Goal: Task Accomplishment & Management: Complete application form

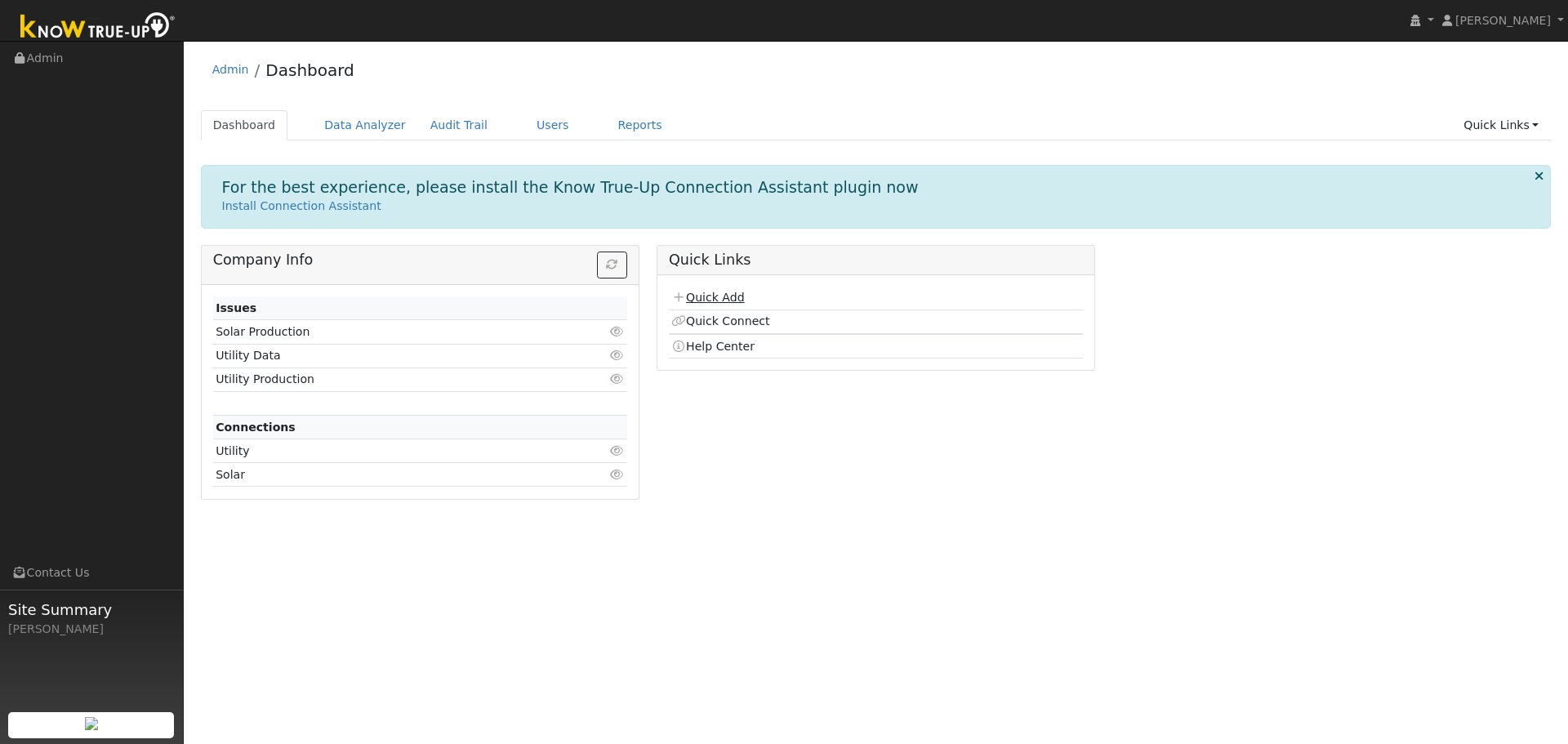
click at [697, 299] on link "Quick Add" at bounding box center [707, 298] width 72 height 13
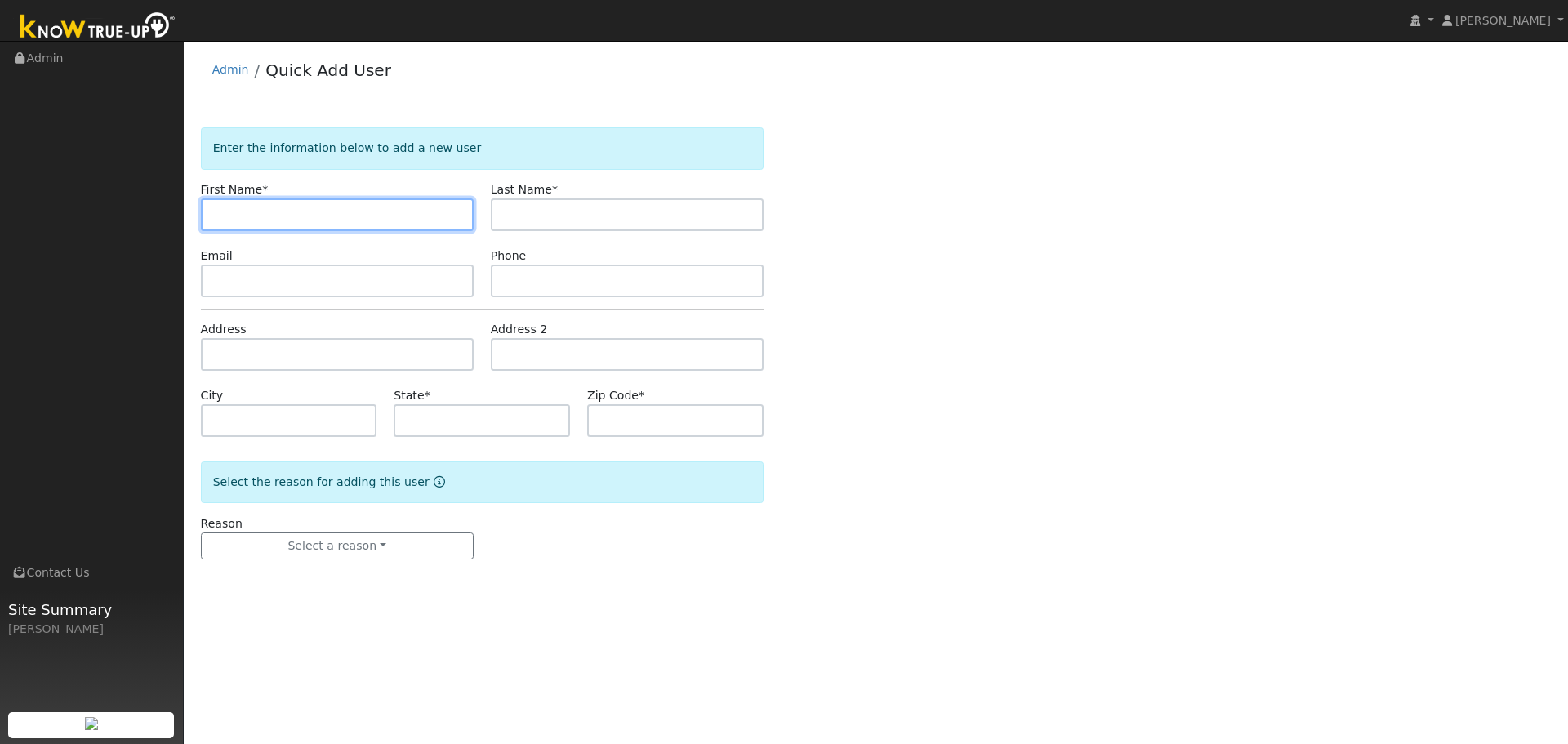
click at [322, 229] on input "text" at bounding box center [337, 215] width 273 height 33
paste input "[PERSON_NAME]"
type input "[PERSON_NAME]"
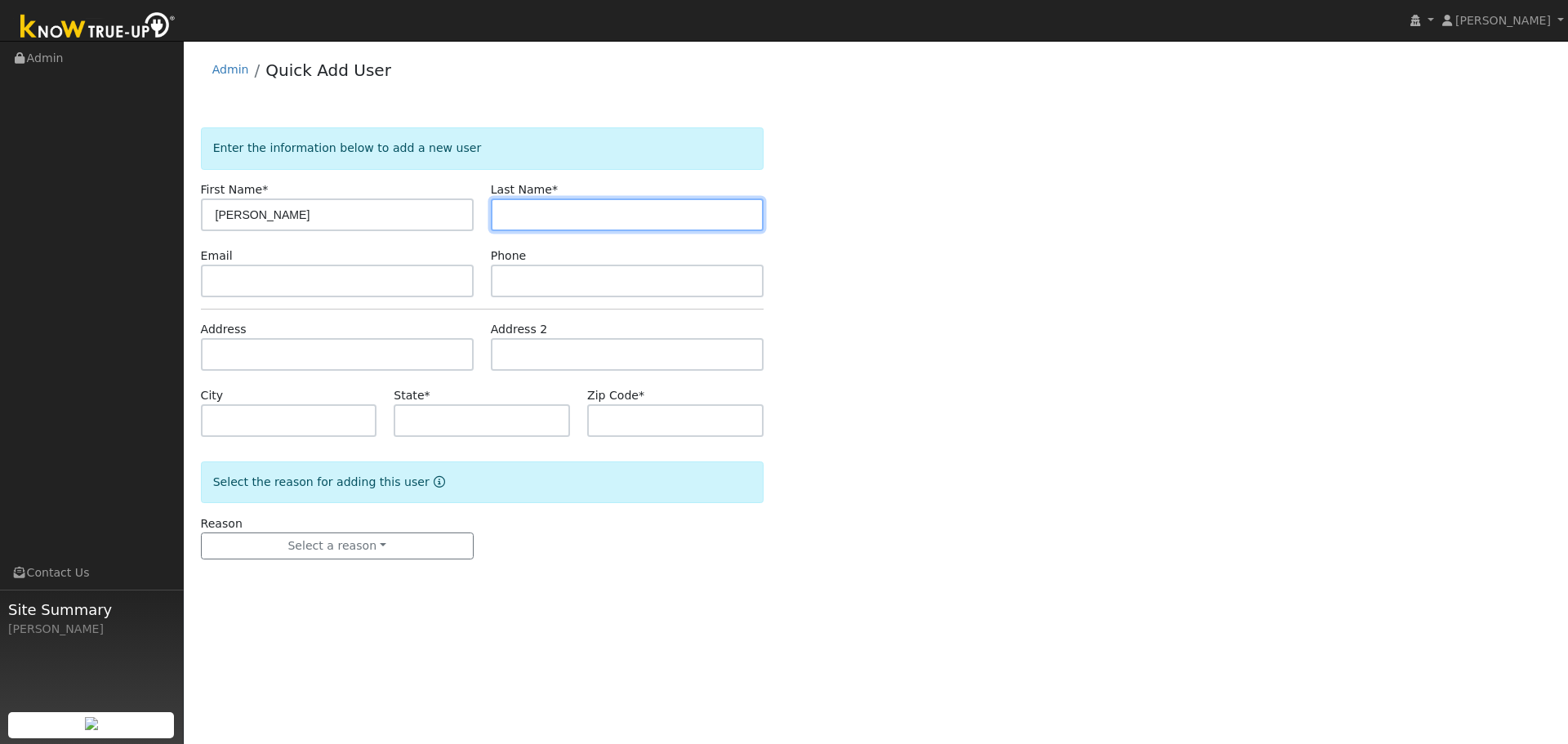
click at [527, 211] on input "text" at bounding box center [627, 215] width 273 height 33
paste input "Jeong"
type input "Jeong"
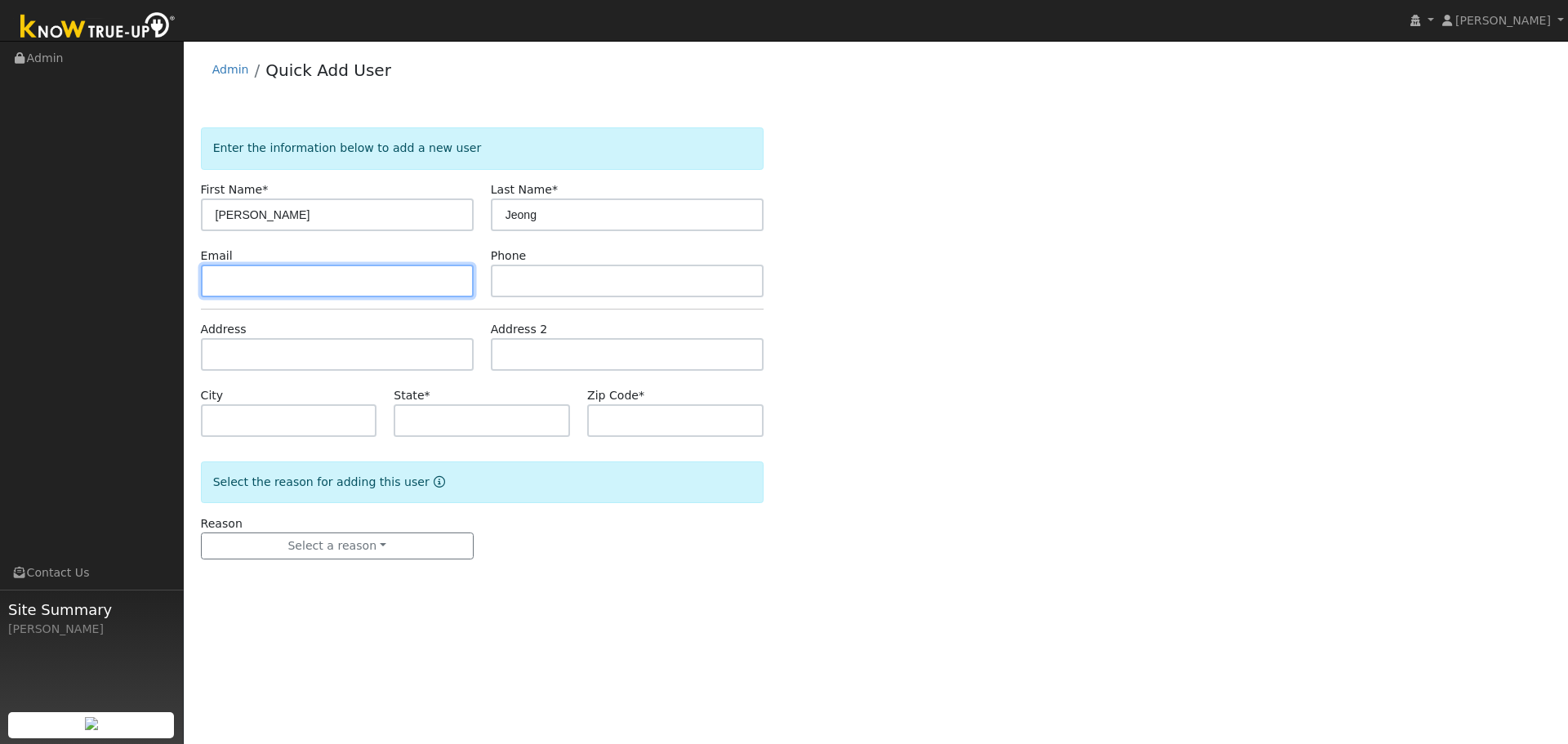
click at [312, 276] on input "text" at bounding box center [337, 281] width 273 height 33
paste input "[PERSON_NAME][EMAIL_ADDRESS][PERSON_NAME][DOMAIN_NAME]"
type input "[PERSON_NAME][EMAIL_ADDRESS][PERSON_NAME][DOMAIN_NAME]"
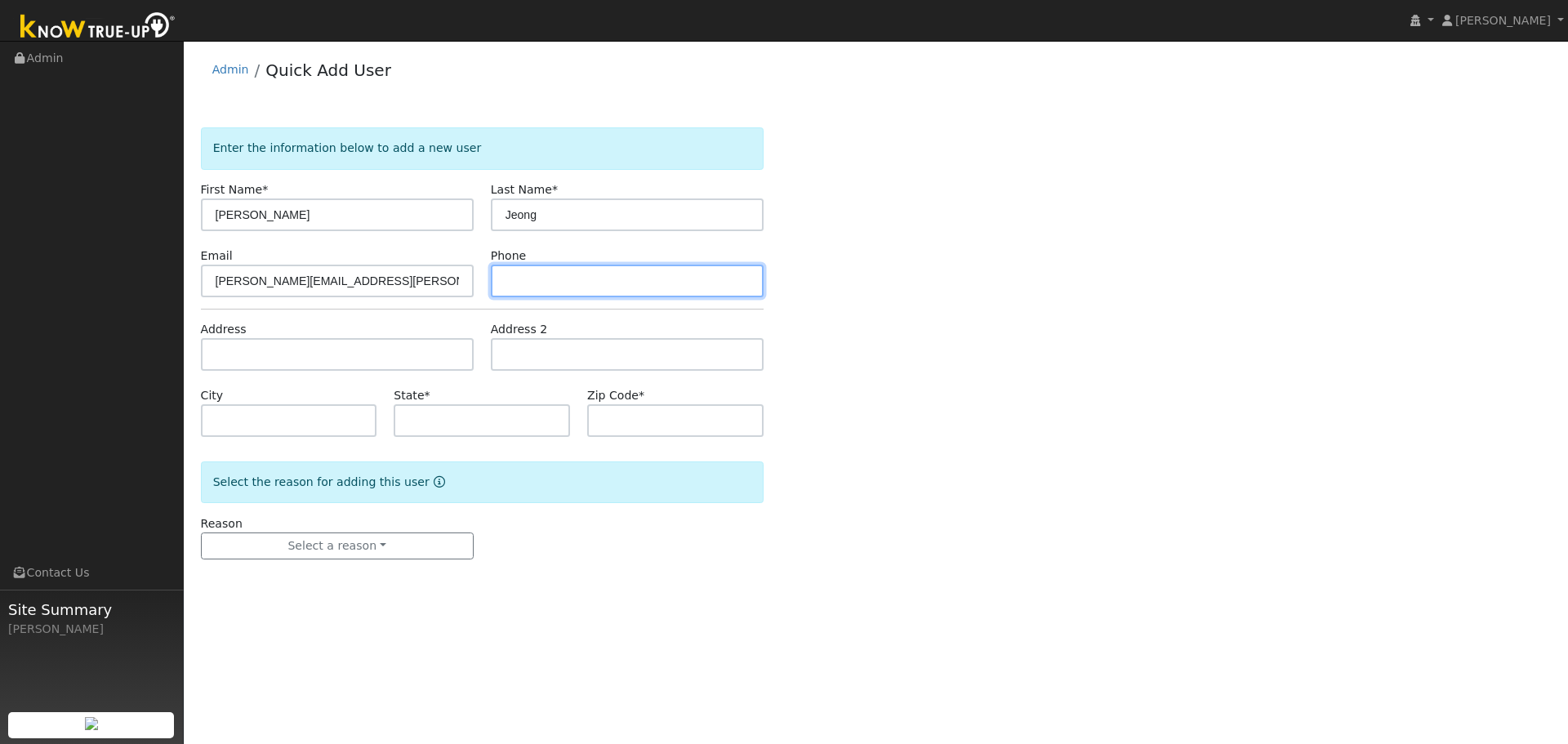
click at [552, 280] on input "text" at bounding box center [627, 281] width 273 height 33
paste input "(415) 516-2130"
type input "(415) 516-2130"
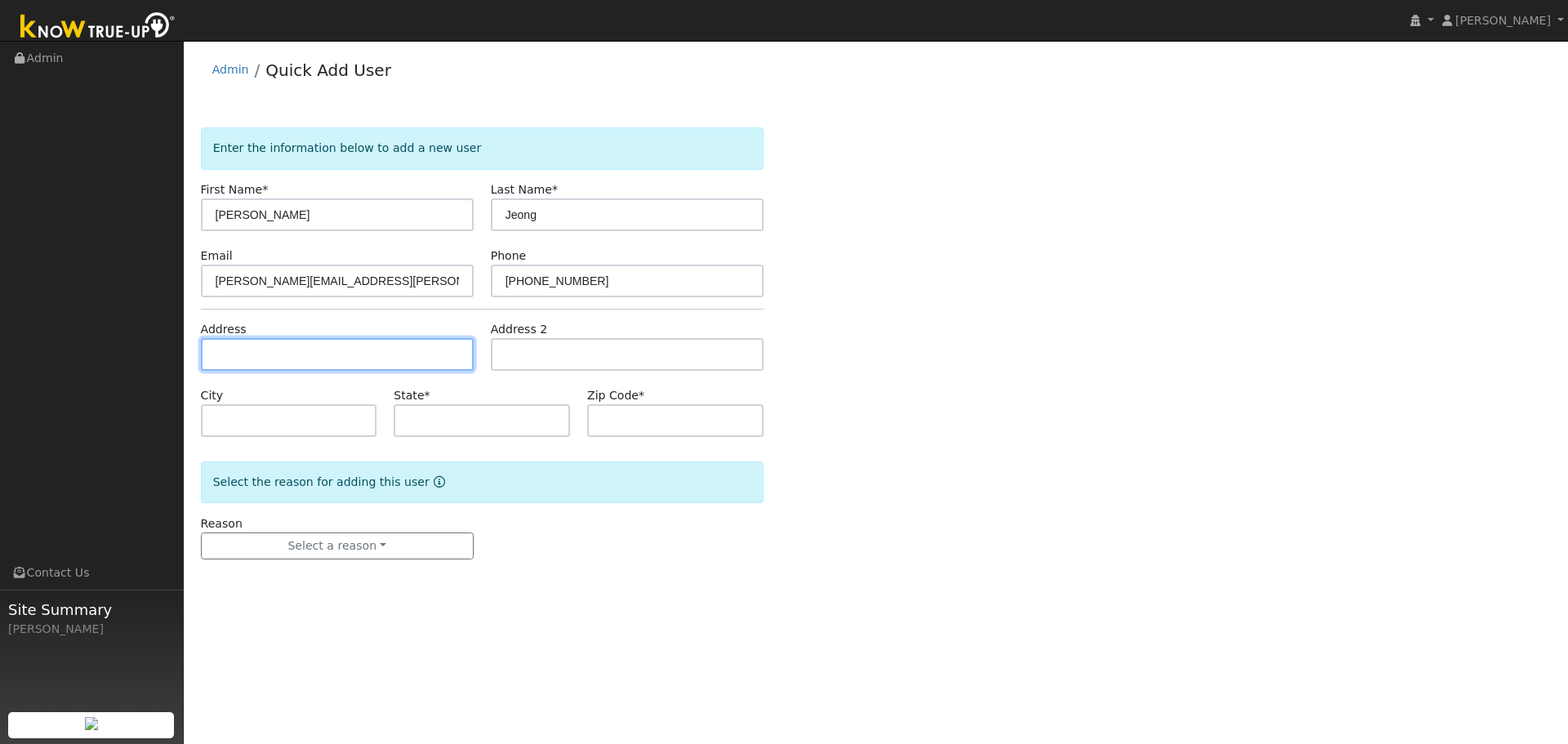
click at [322, 351] on input "text" at bounding box center [337, 354] width 273 height 33
paste input "3942 Campolindo Drive"
type input "3942 Campolindo Drive"
type input "Moraga"
type input "CA"
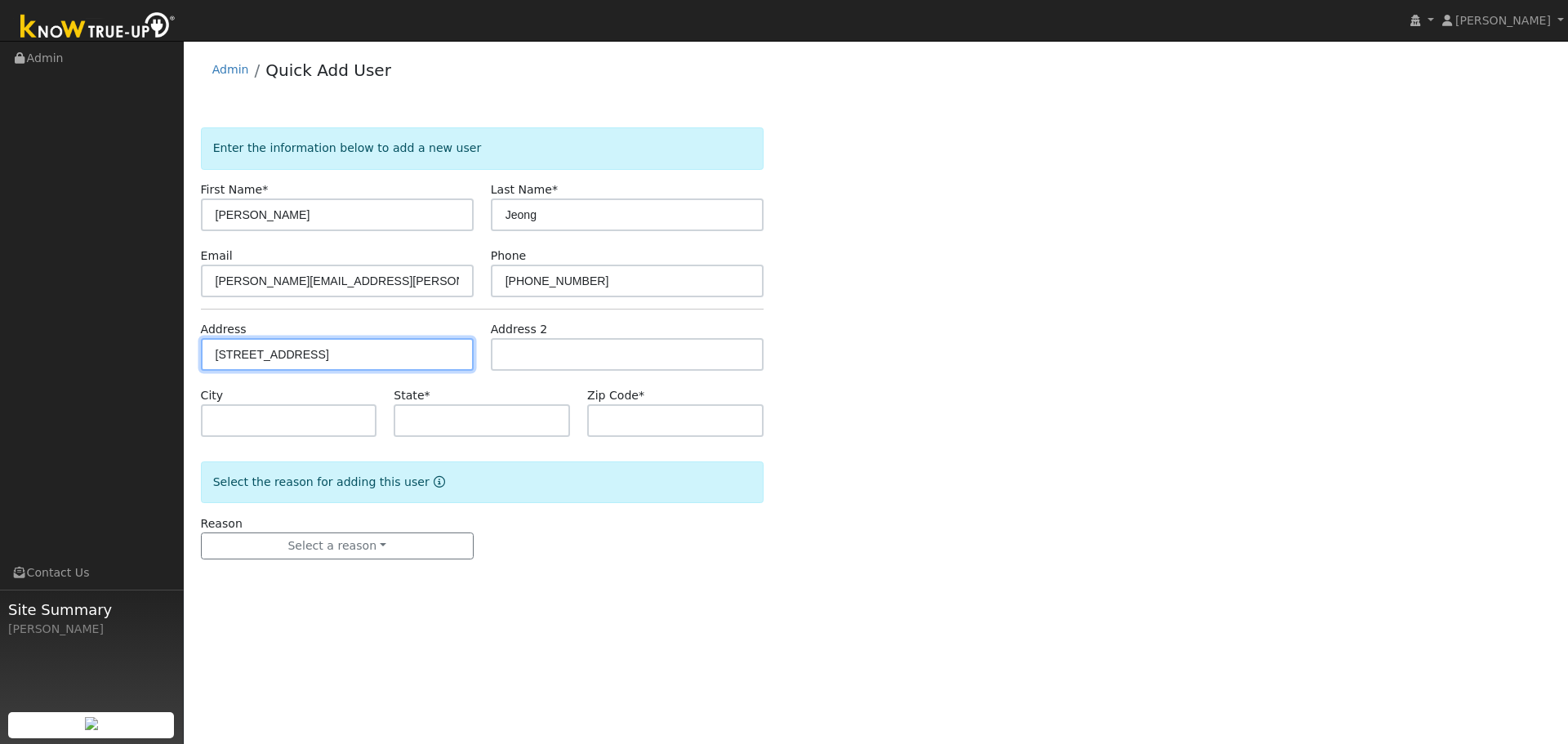
type input "94556"
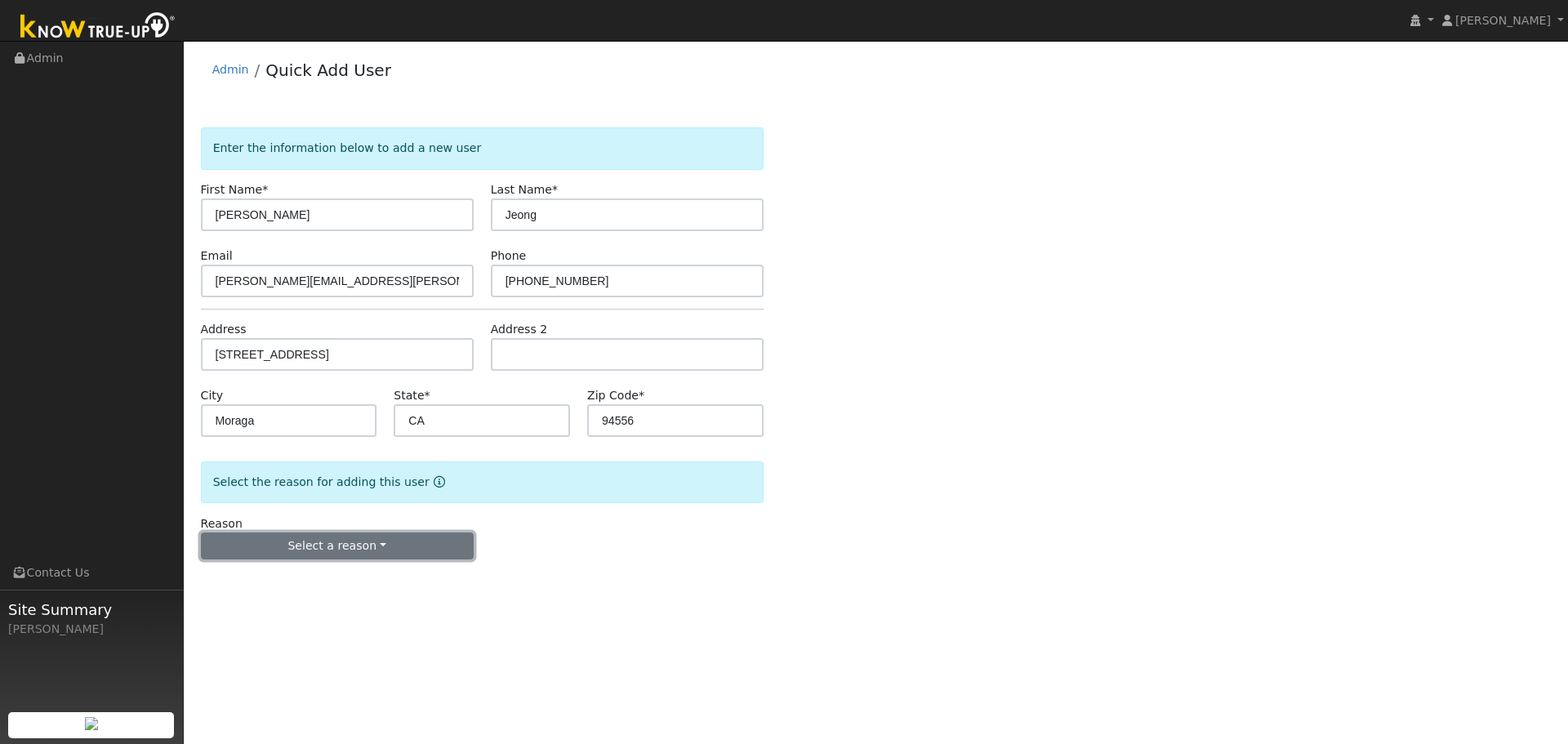
click at [349, 548] on button "Select a reason" at bounding box center [337, 546] width 273 height 28
click at [235, 584] on link "New lead" at bounding box center [291, 580] width 180 height 23
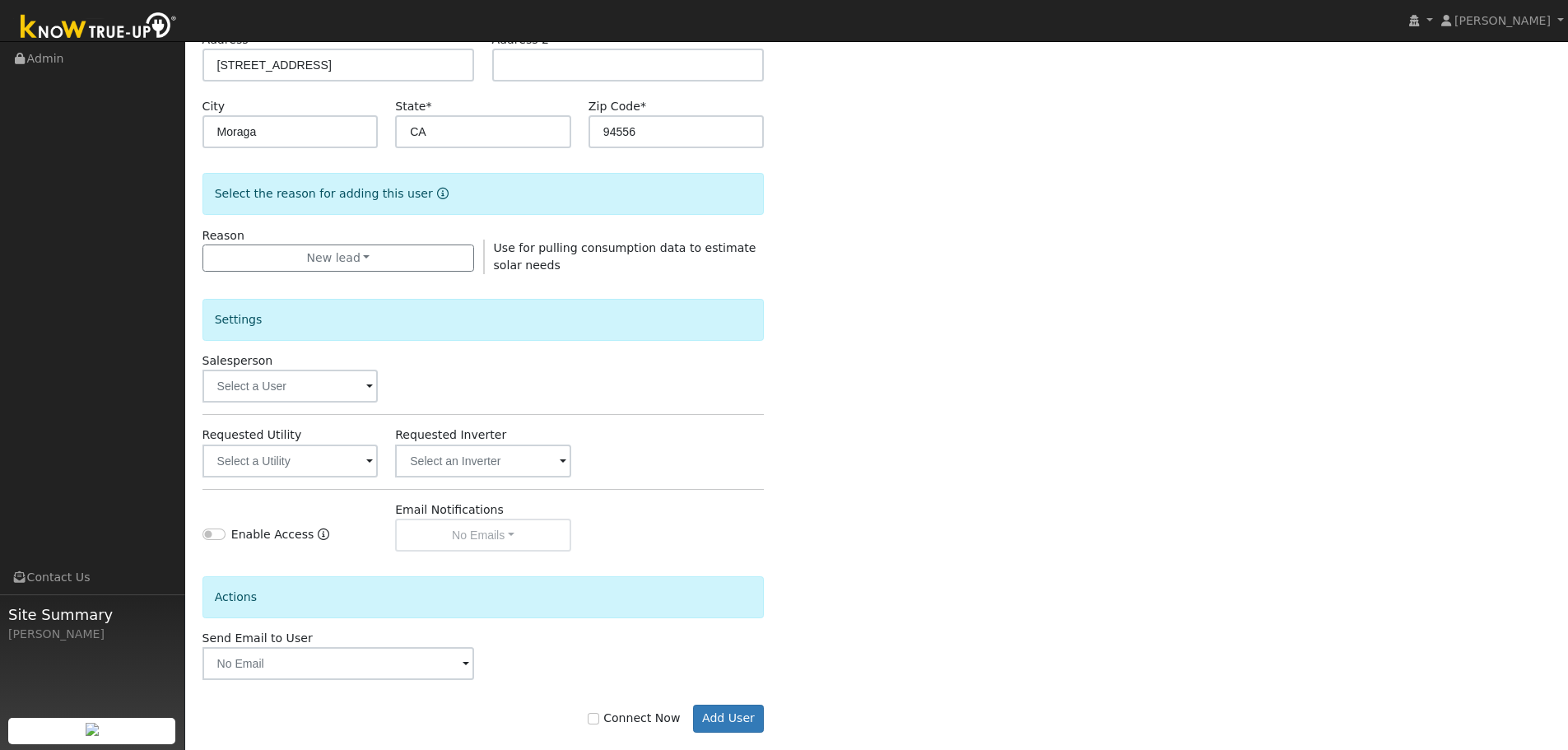
scroll to position [316, 0]
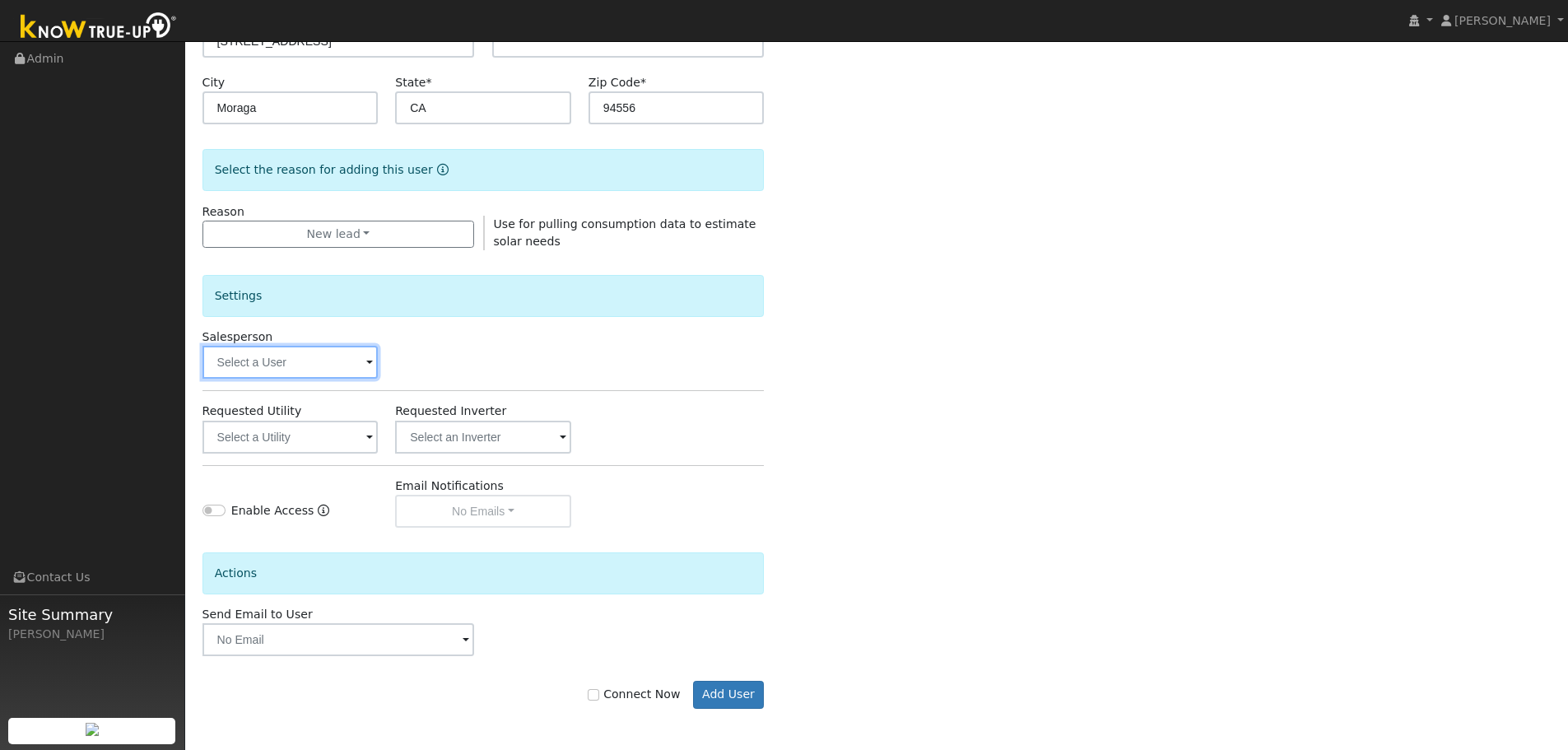
click at [246, 370] on input "text" at bounding box center [290, 362] width 177 height 33
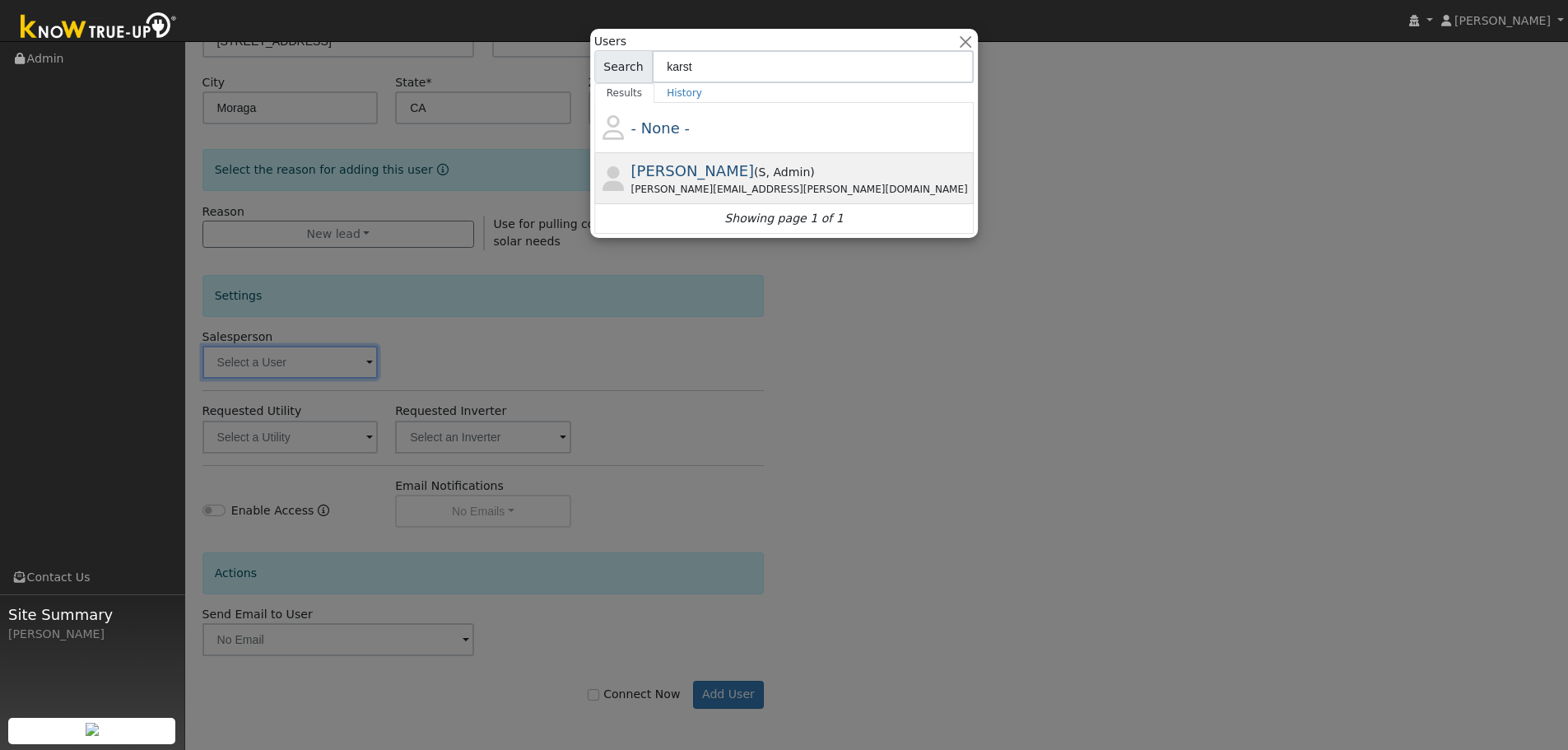
type input "karst"
click at [667, 186] on div "Paul.karst@ambrosesolar.com" at bounding box center [801, 189] width 340 height 15
type input "Paul Karst"
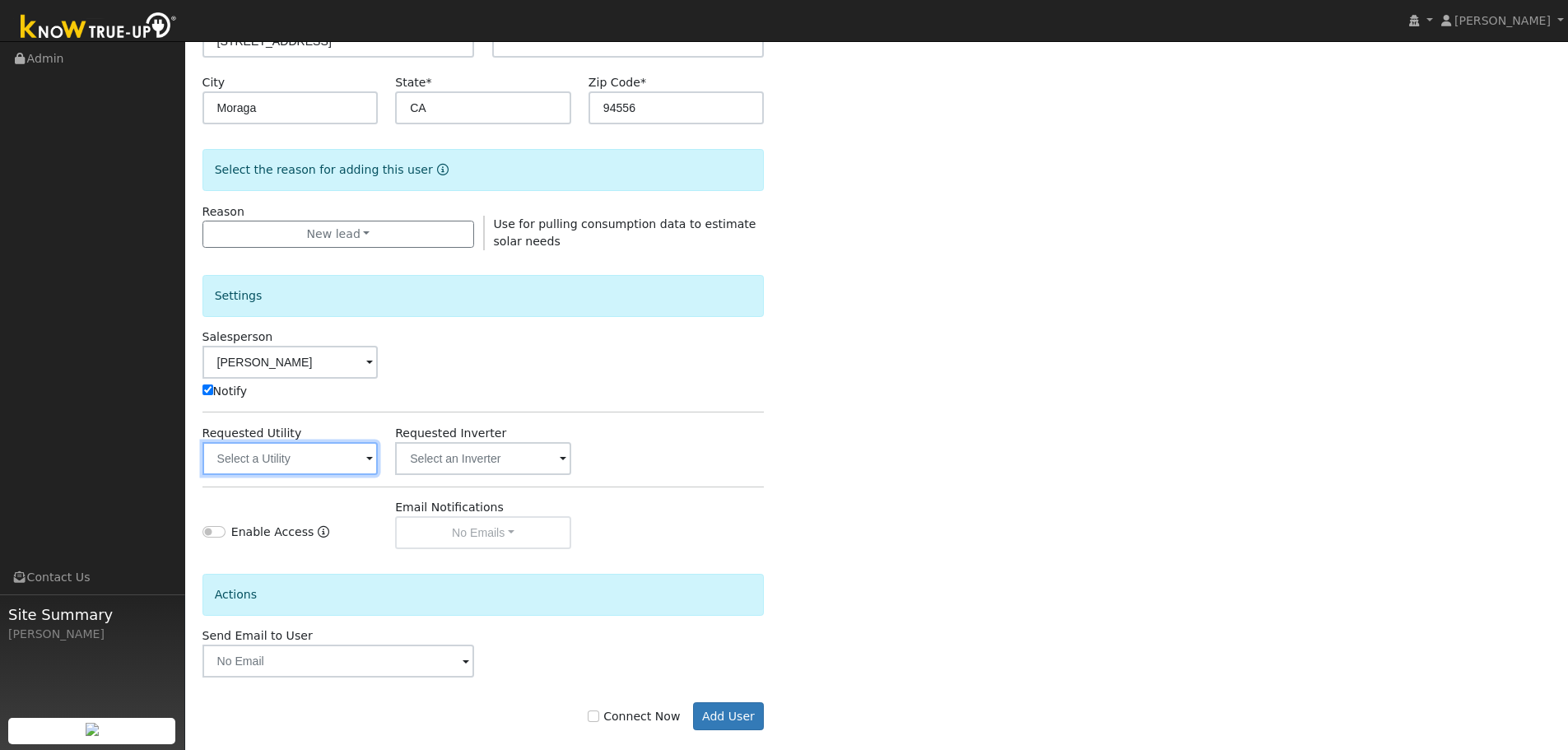
click at [291, 465] on input "text" at bounding box center [290, 458] width 177 height 33
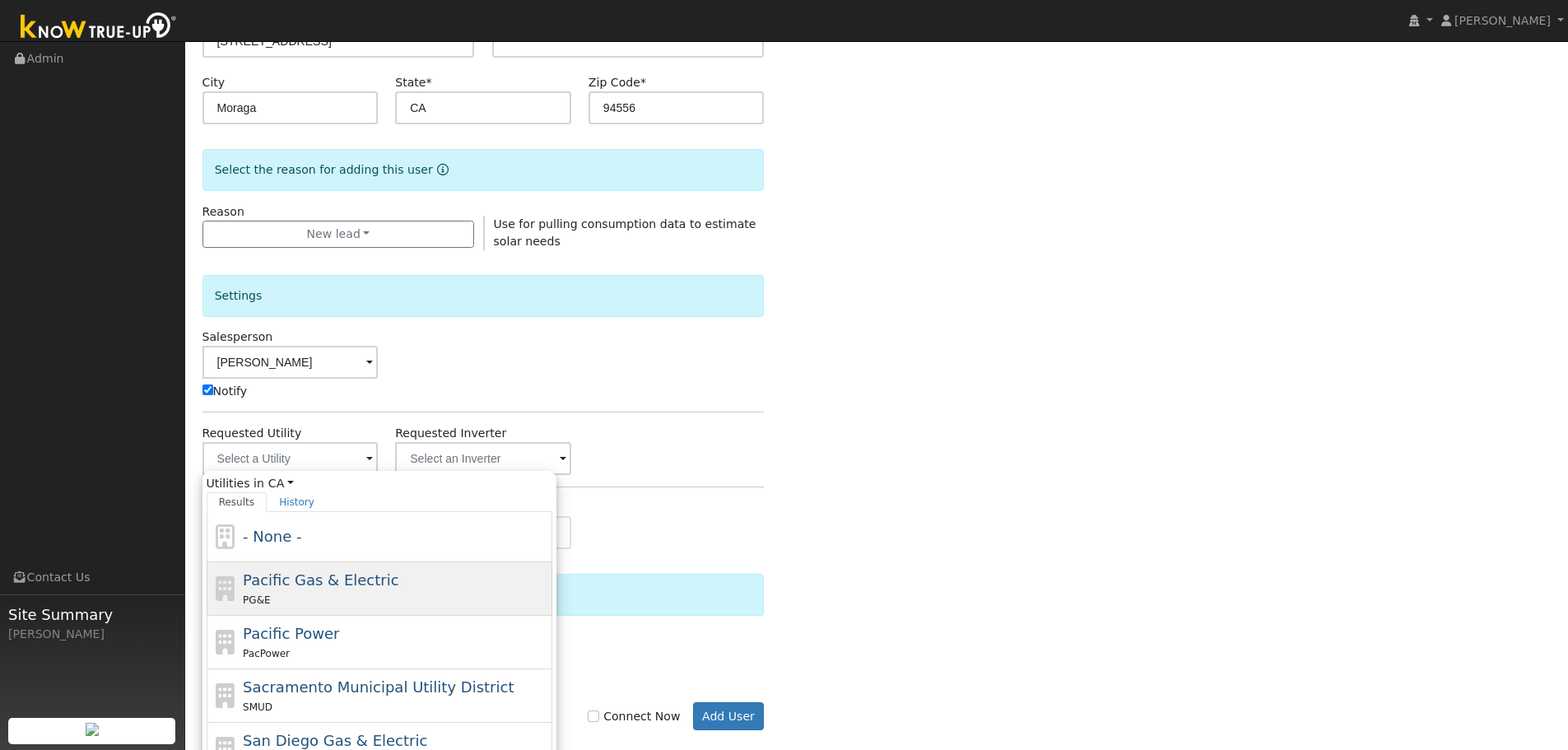
click at [257, 577] on span "Pacific Gas & Electric" at bounding box center [321, 579] width 156 height 17
type input "Pacific Gas & Electric"
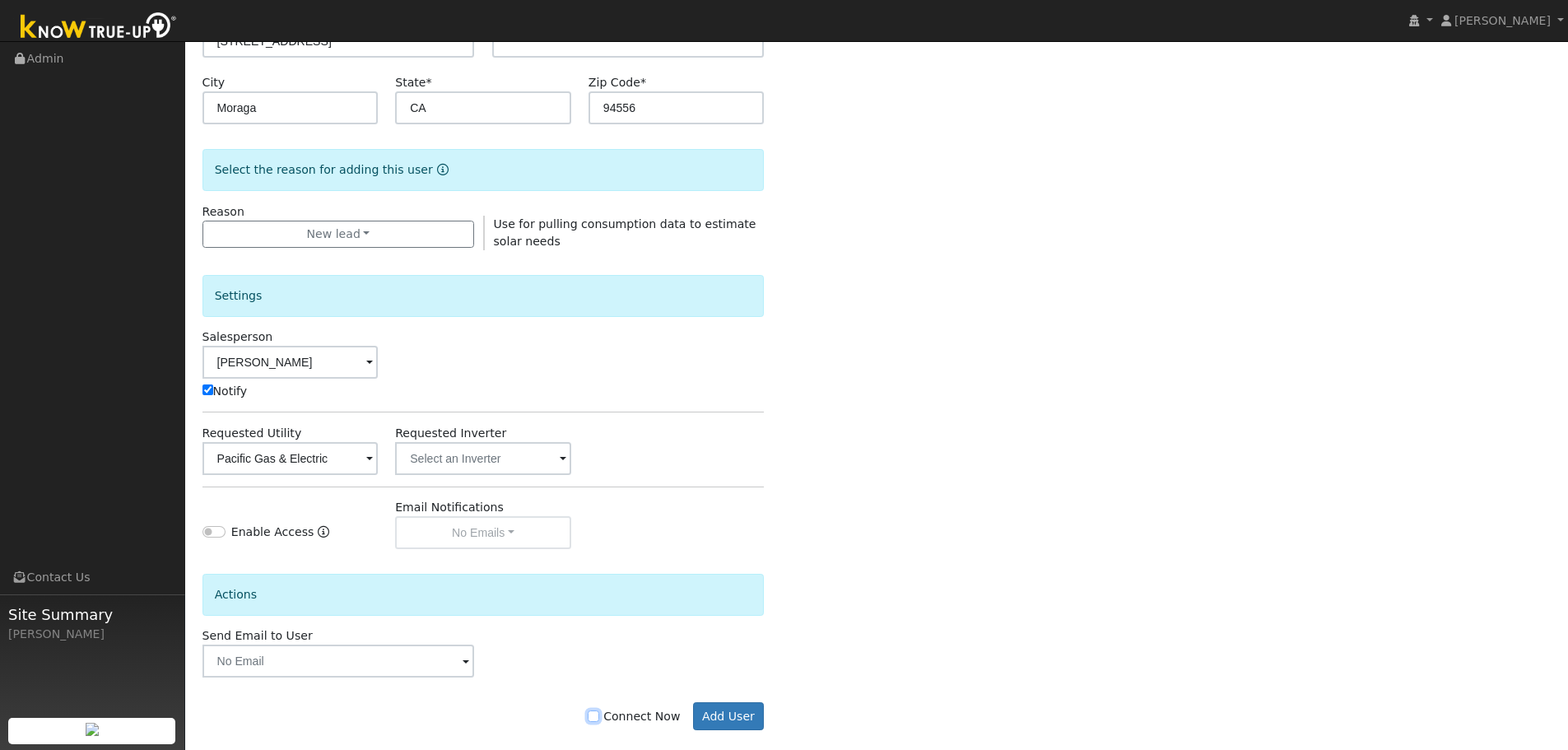
click at [599, 716] on input "Connect Now" at bounding box center [593, 716] width 12 height 12
checkbox input "true"
click at [733, 717] on button "Add User" at bounding box center [728, 716] width 71 height 28
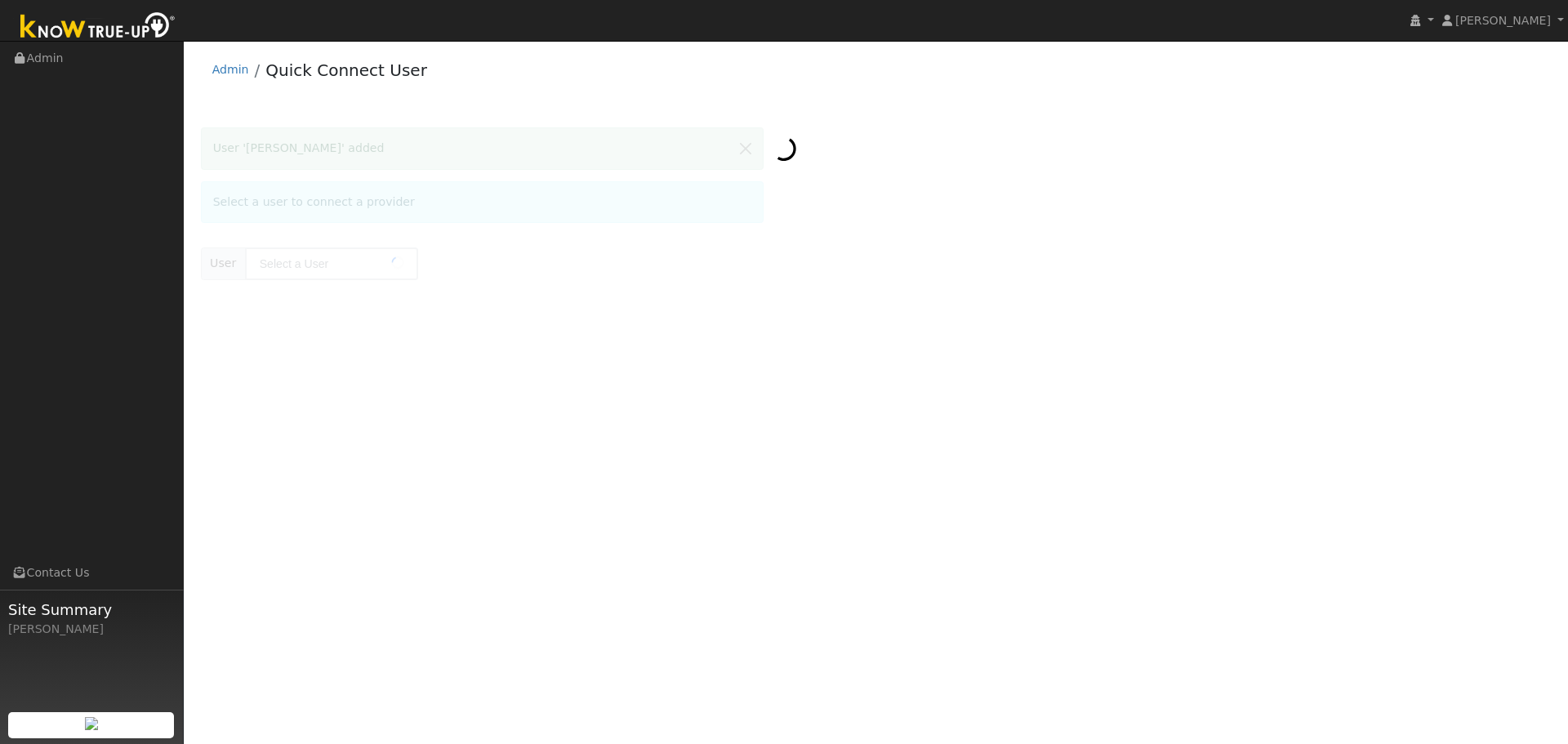
type input "[PERSON_NAME]"
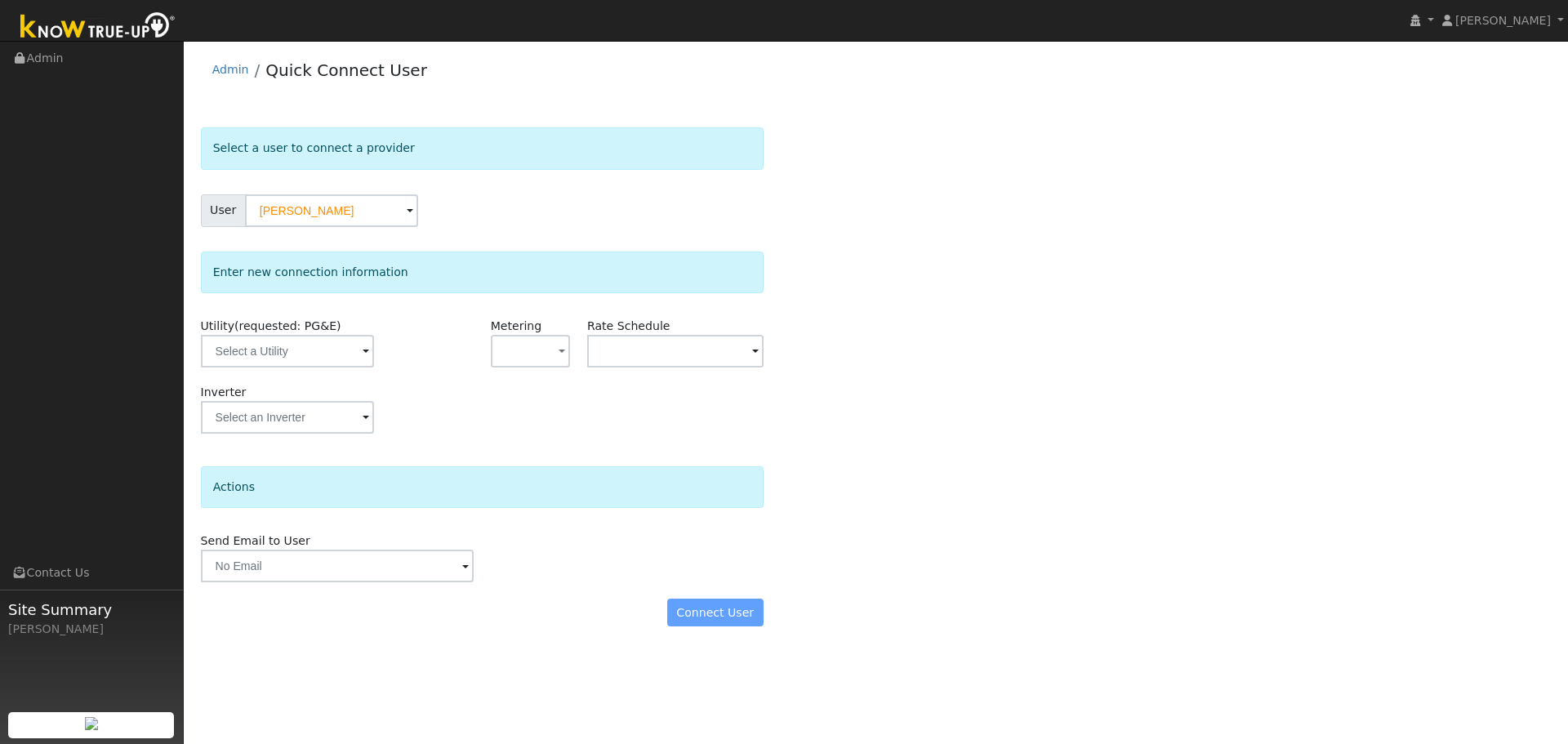
click at [475, 409] on div "Inverter" at bounding box center [481, 417] width 580 height 66
click at [284, 358] on input "text" at bounding box center [287, 351] width 173 height 33
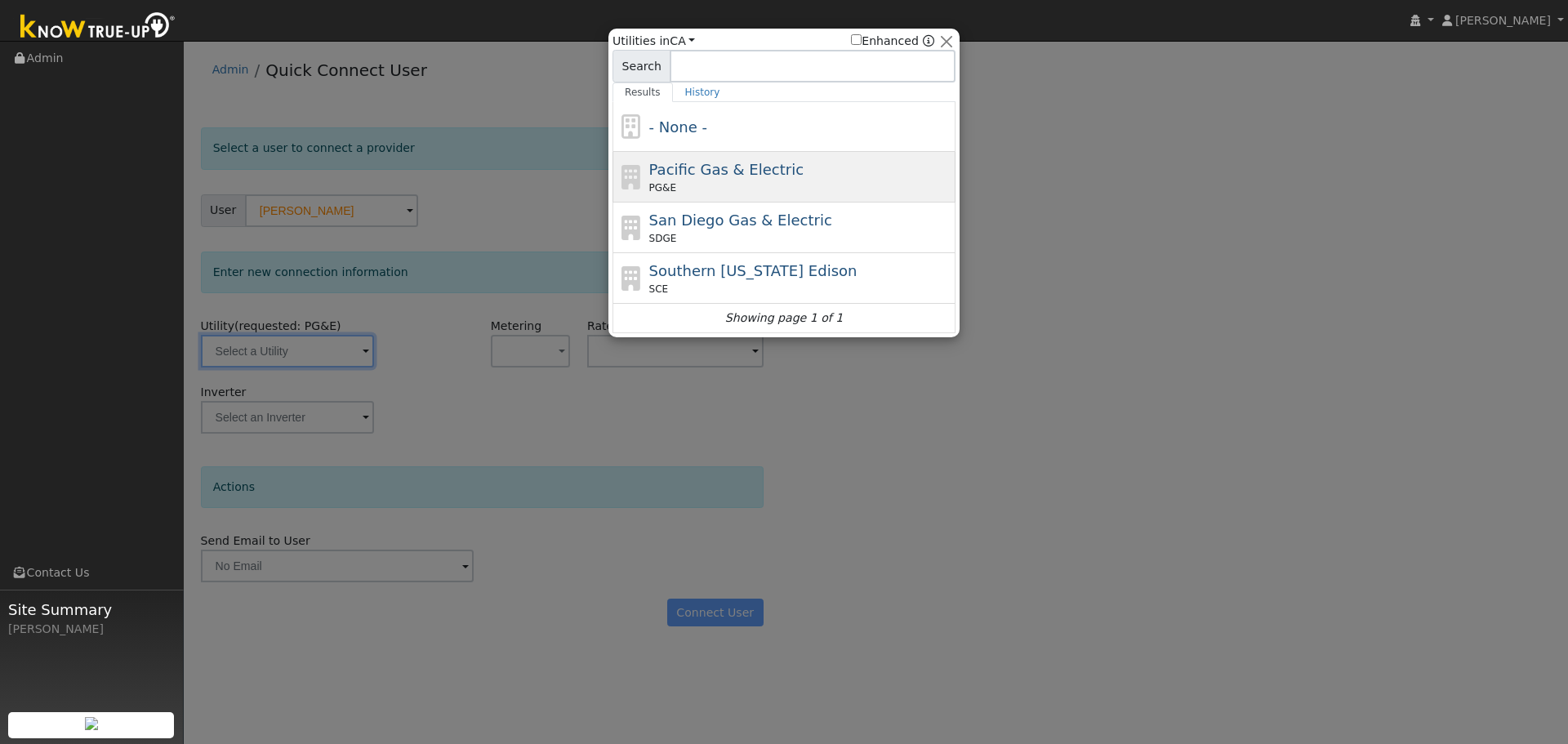
click at [751, 170] on span "Pacific Gas & Electric" at bounding box center [726, 169] width 155 height 17
type input "PG&E"
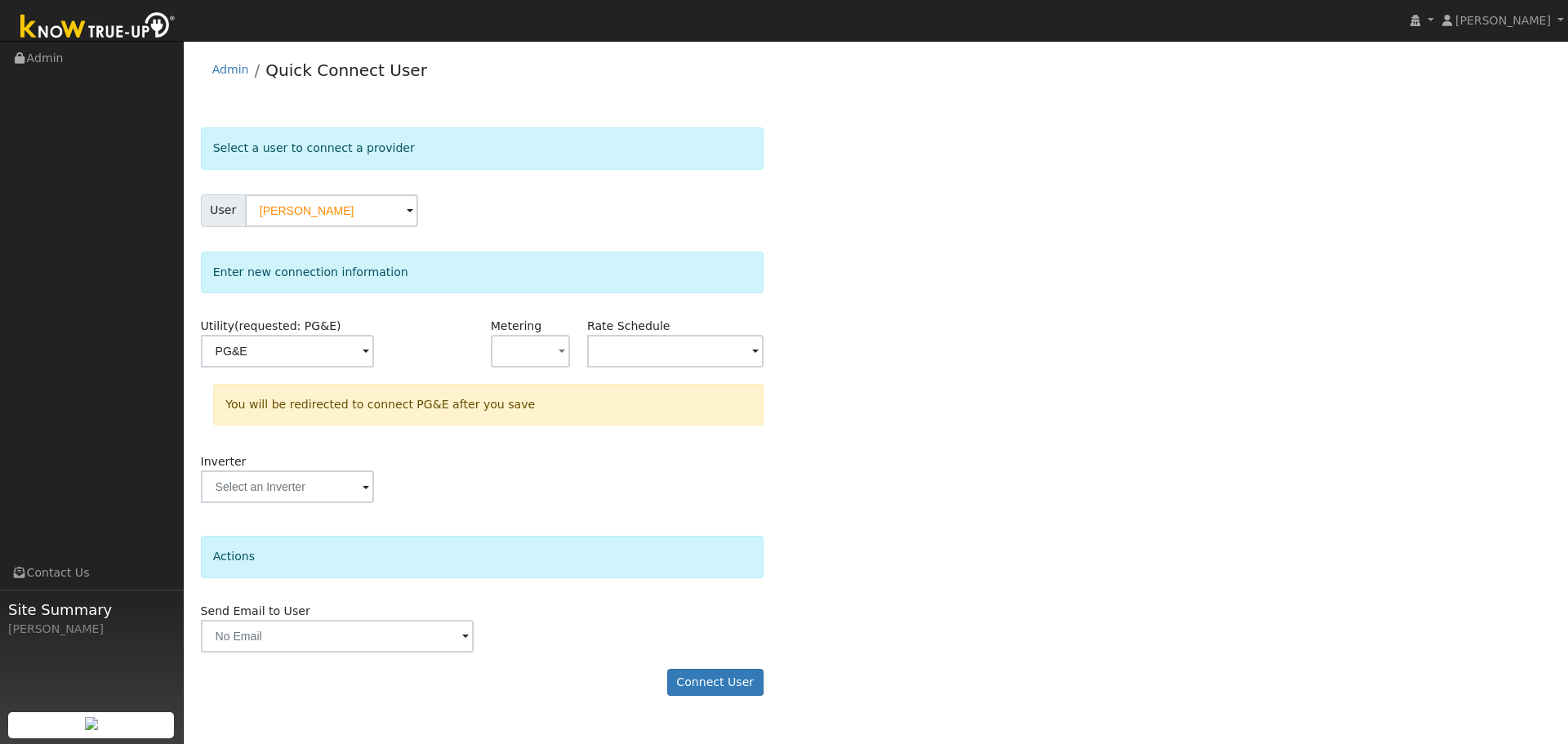
click at [533, 485] on div "Inverter" at bounding box center [481, 486] width 580 height 66
click at [711, 670] on button "Connect User" at bounding box center [715, 682] width 96 height 28
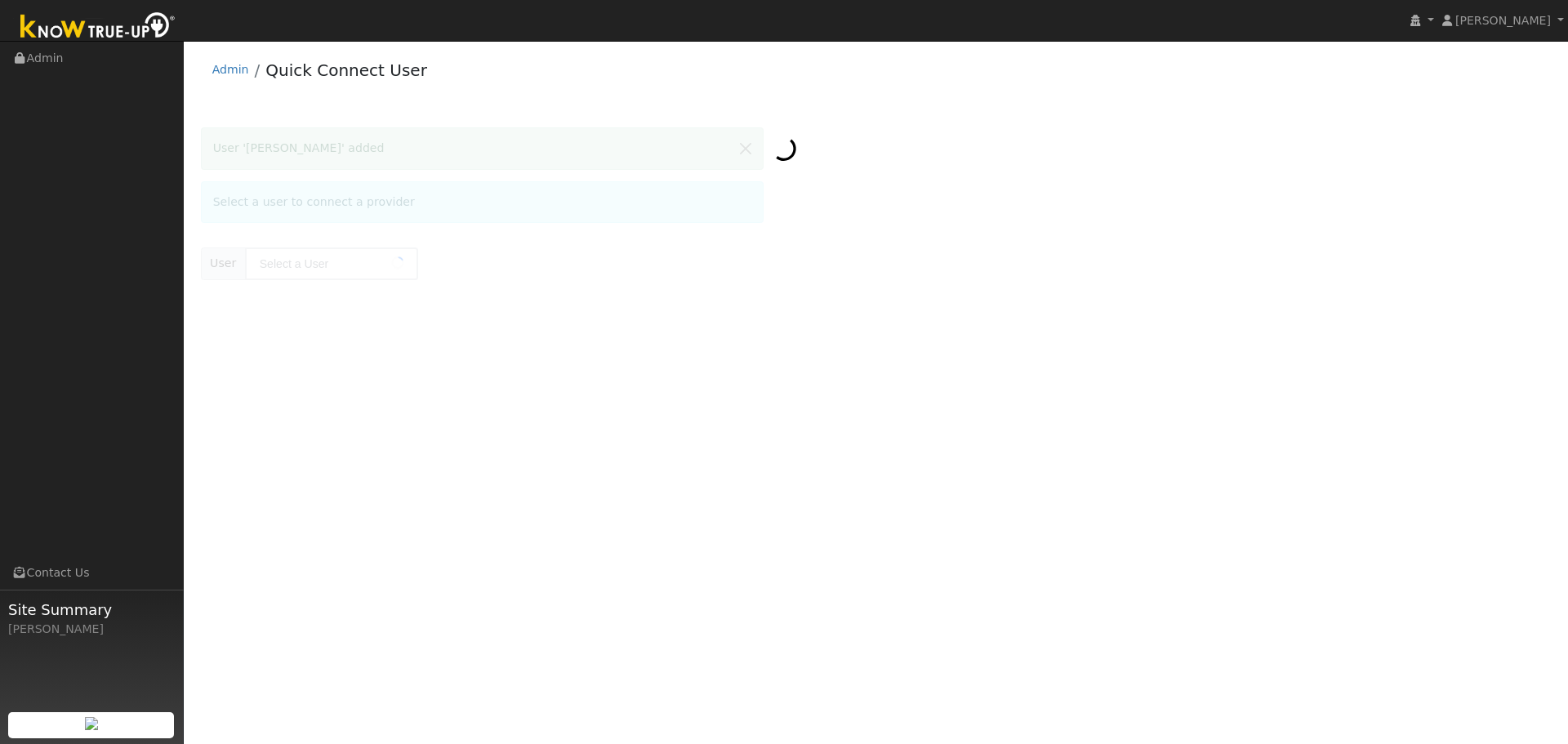
type input "[PERSON_NAME]"
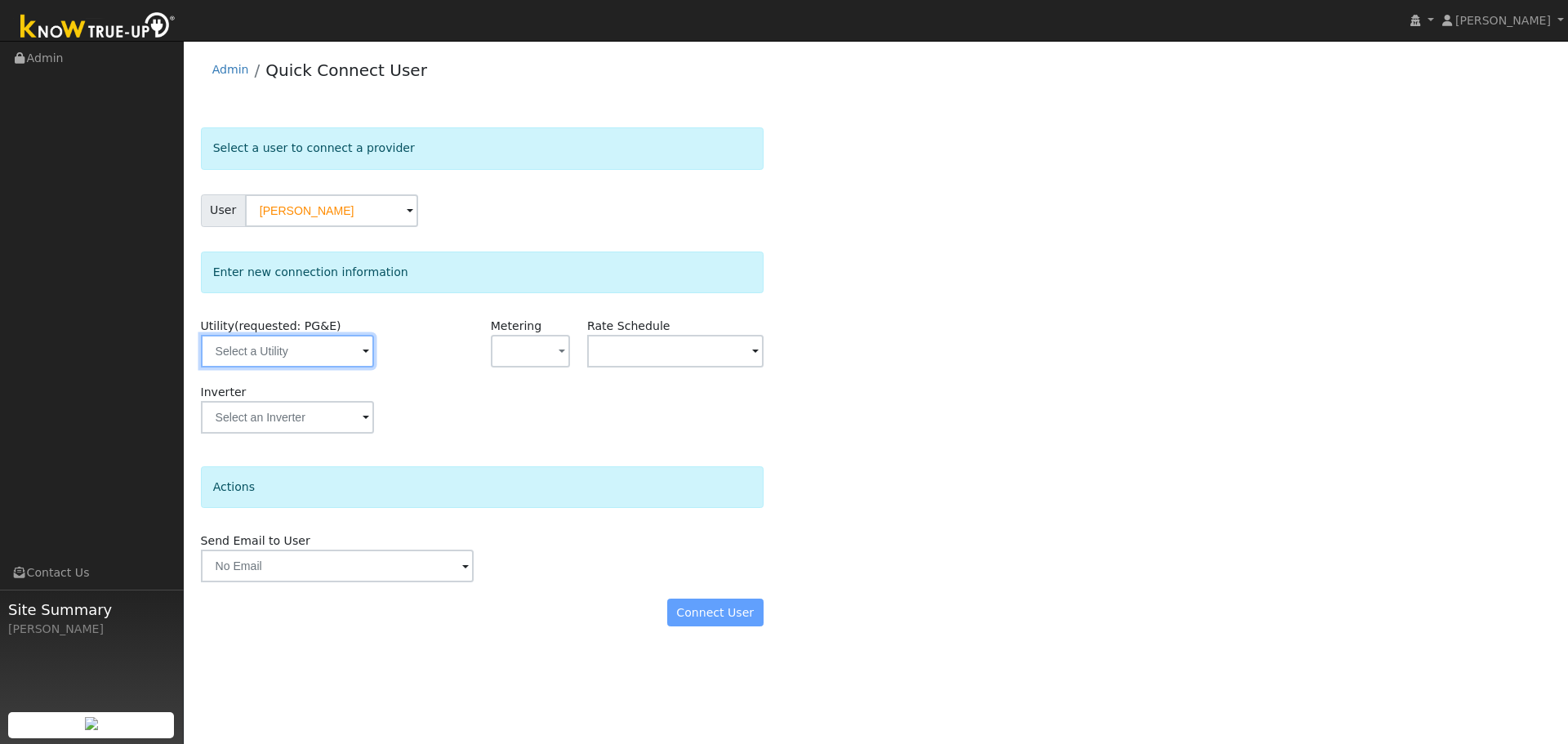
click at [303, 361] on input "text" at bounding box center [287, 351] width 173 height 33
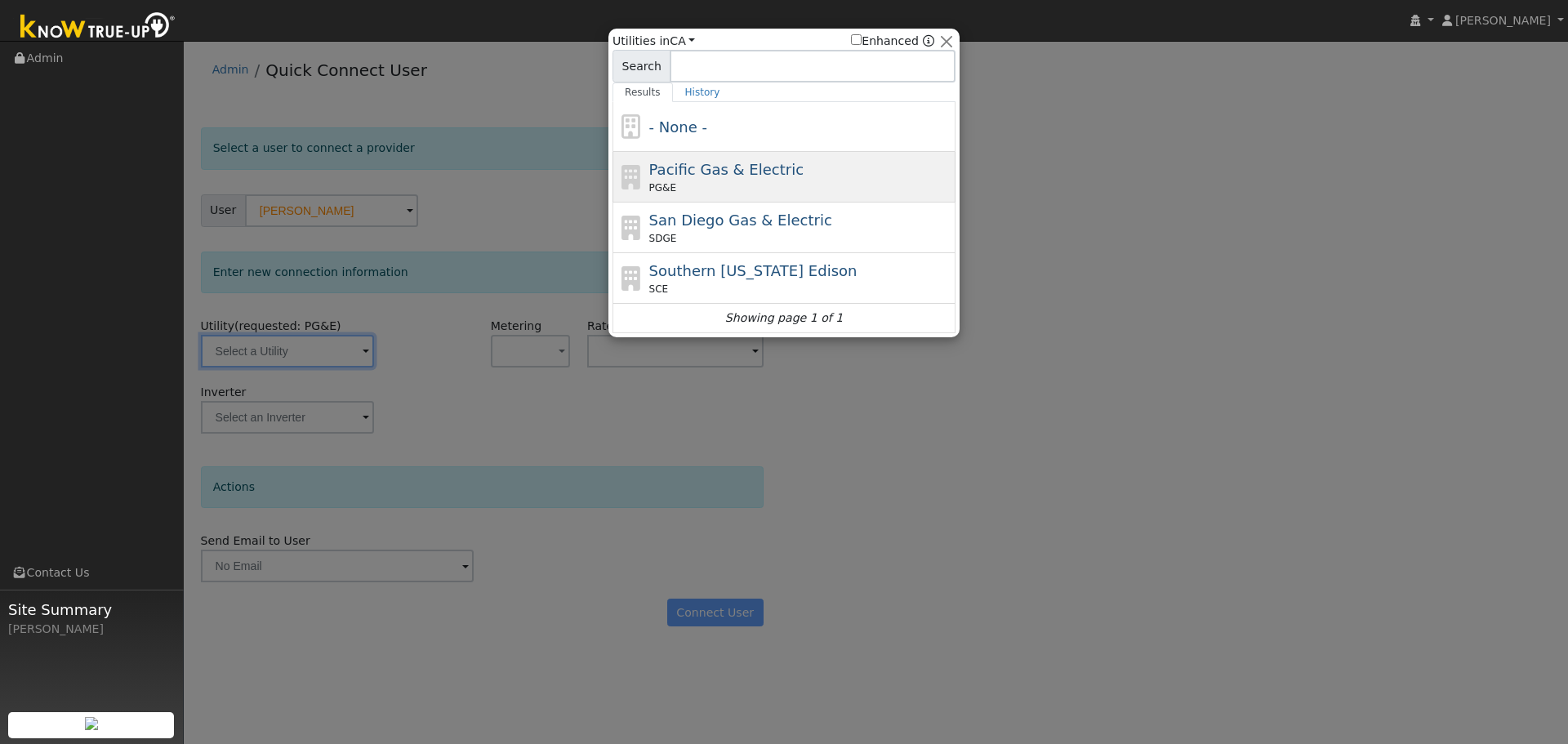
click at [707, 175] on span "Pacific Gas & Electric" at bounding box center [726, 169] width 155 height 17
type input "PG&E"
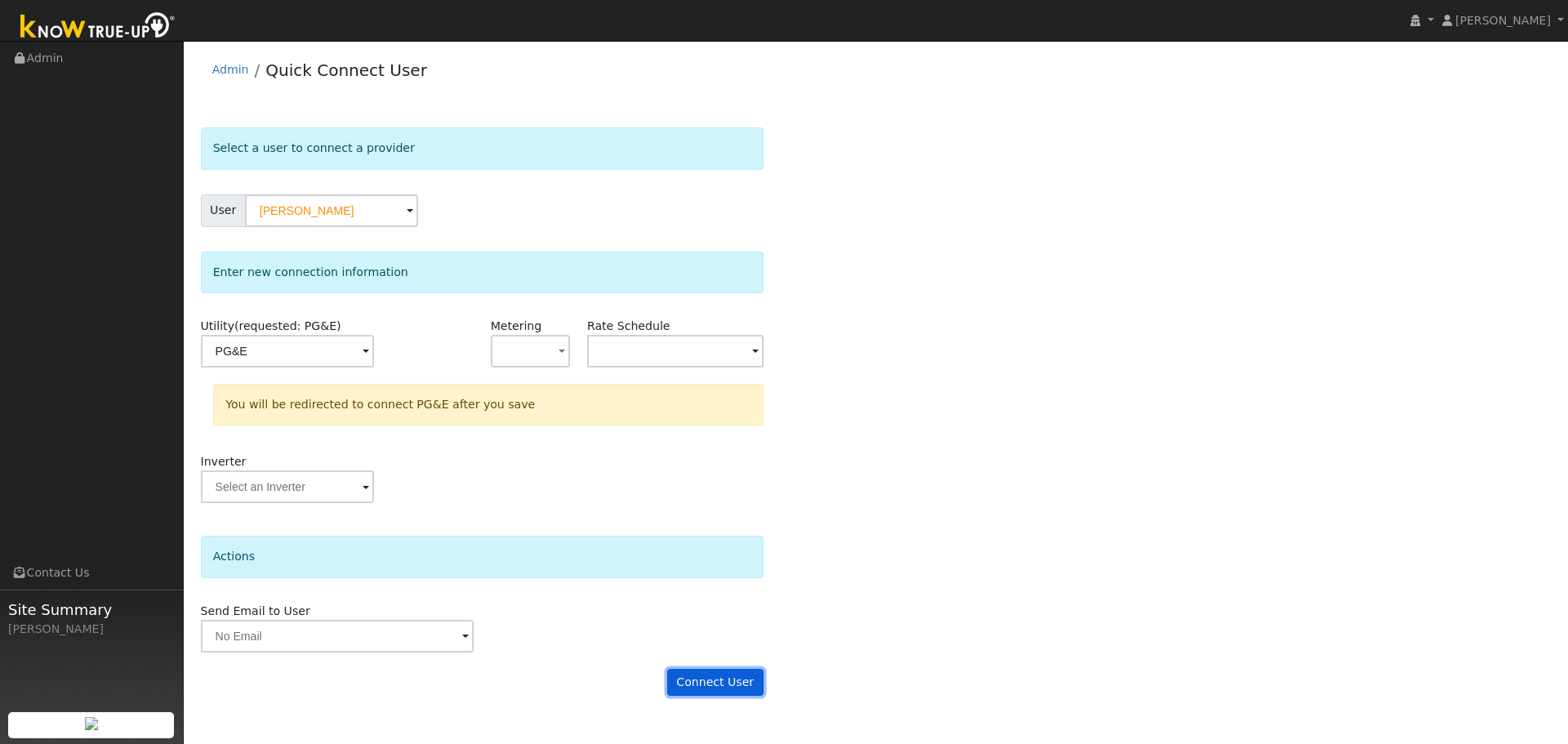
click at [732, 680] on button "Connect User" at bounding box center [715, 682] width 96 height 28
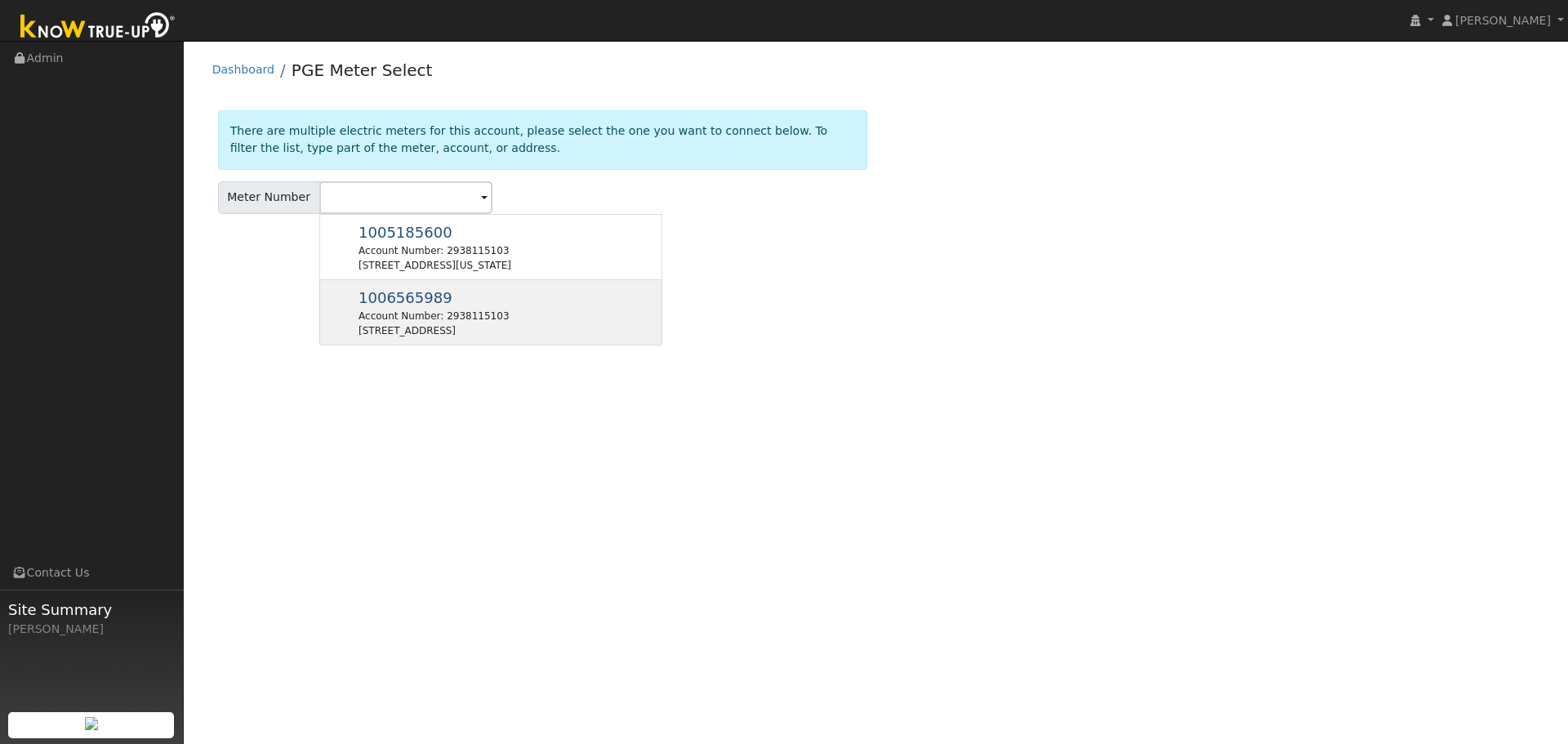
click at [442, 317] on div "Account Number: 2938115103" at bounding box center [433, 316] width 150 height 15
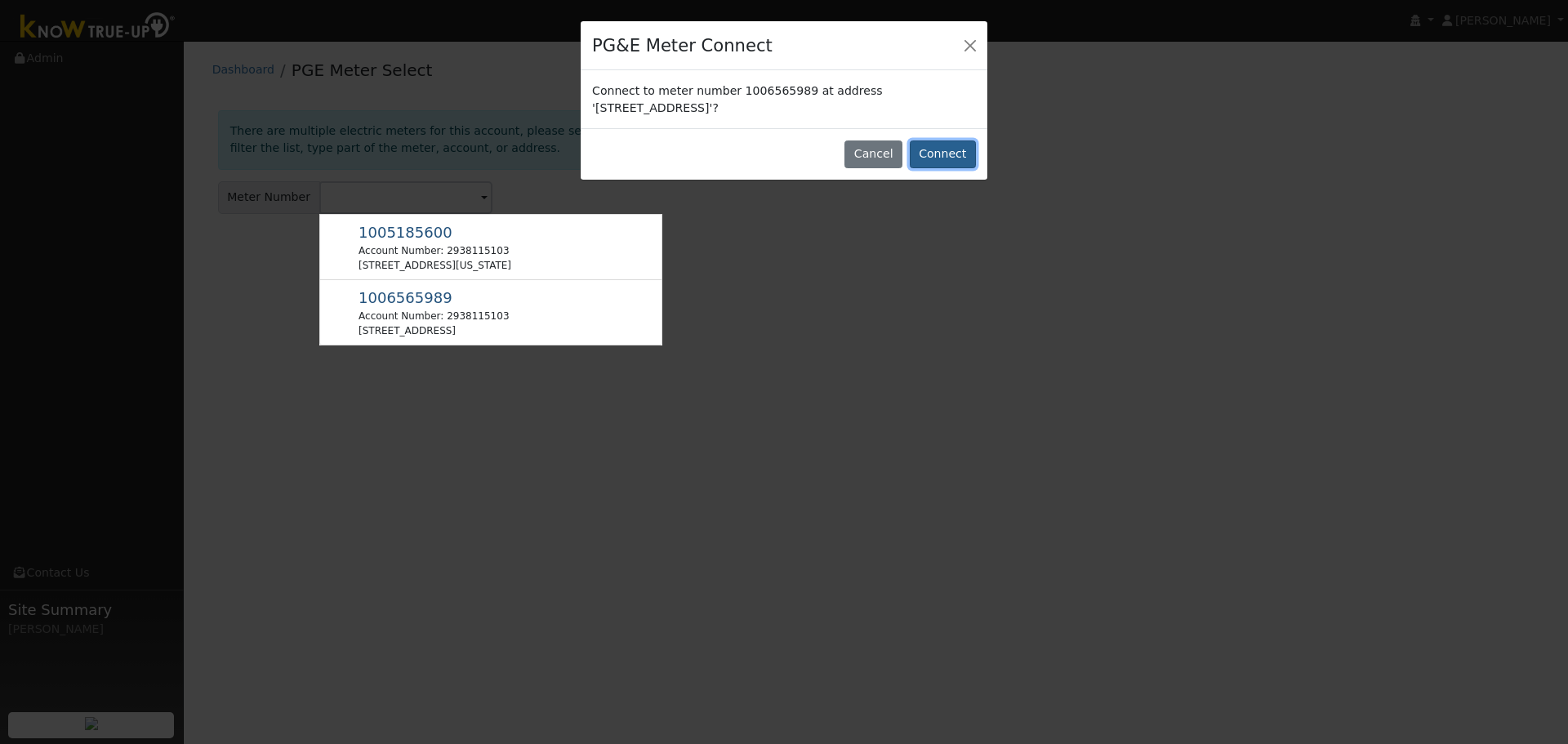
click at [949, 153] on button "Connect" at bounding box center [942, 155] width 66 height 28
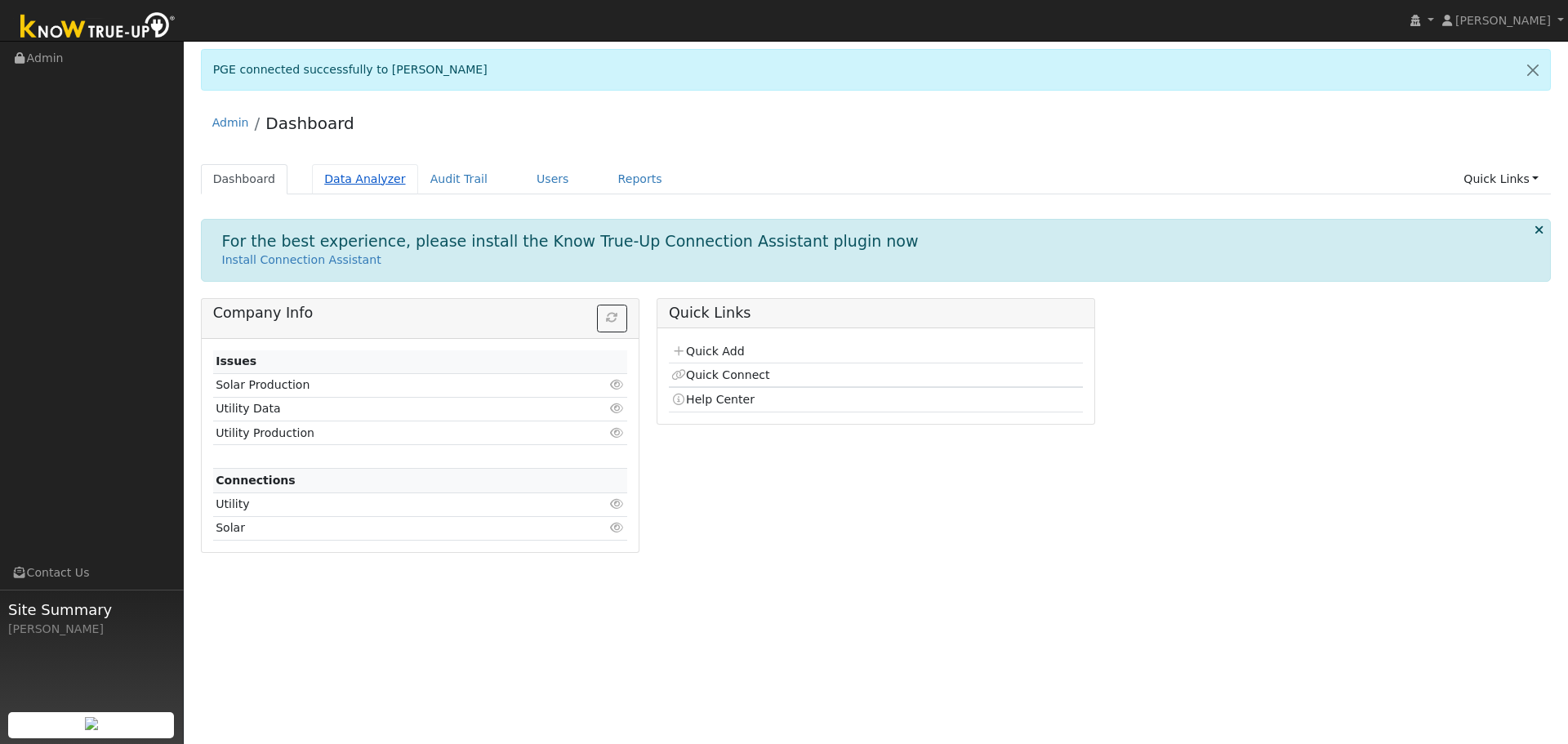
click at [349, 176] on link "Data Analyzer" at bounding box center [364, 179] width 106 height 30
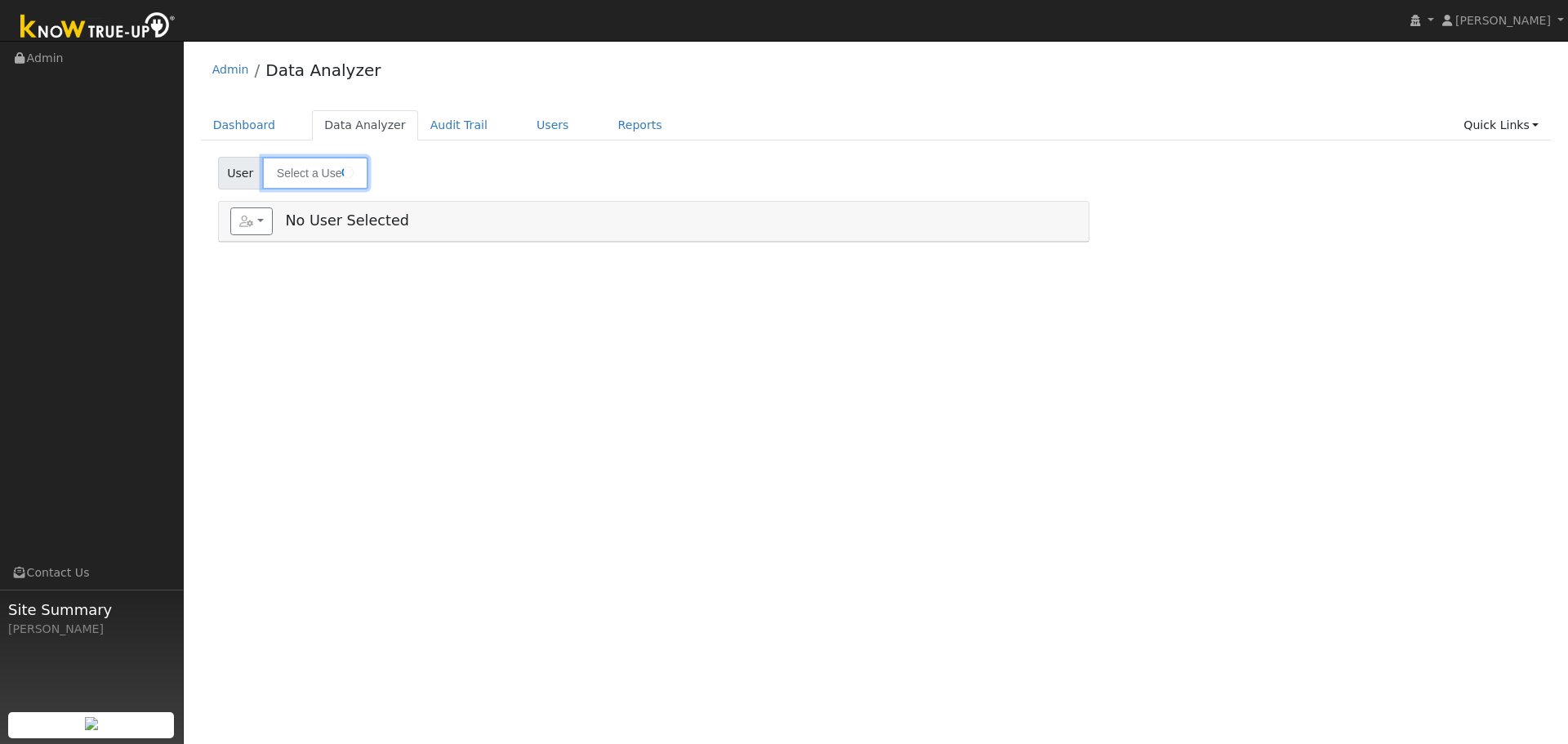
type input "[PERSON_NAME]"
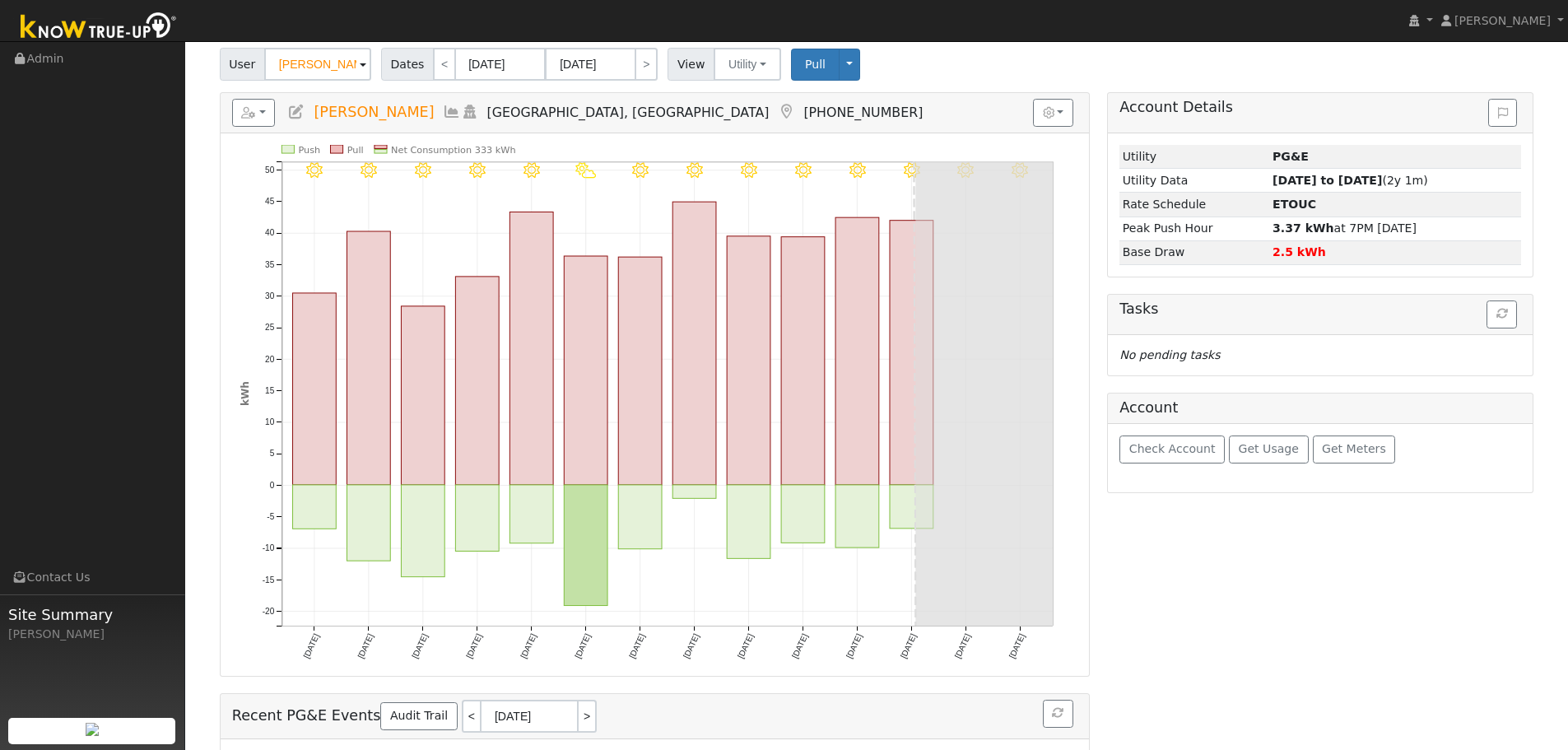
scroll to position [75, 0]
